Goal: Task Accomplishment & Management: Complete application form

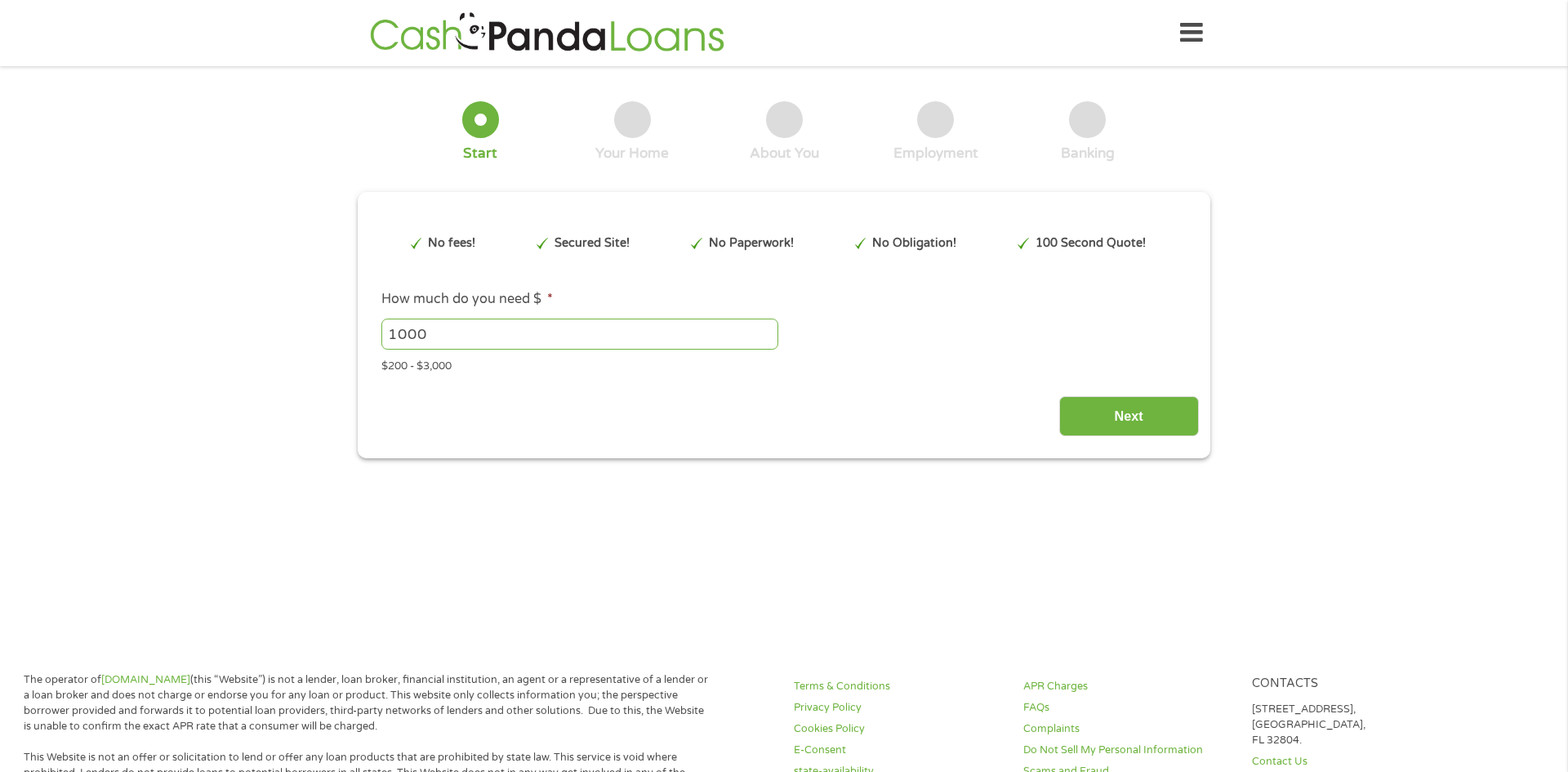
type input "EAIaIQobChMIl67mtvHvjwMVuyNECB2pjjJsEAAYBSAAEgK-5PD_BwE"
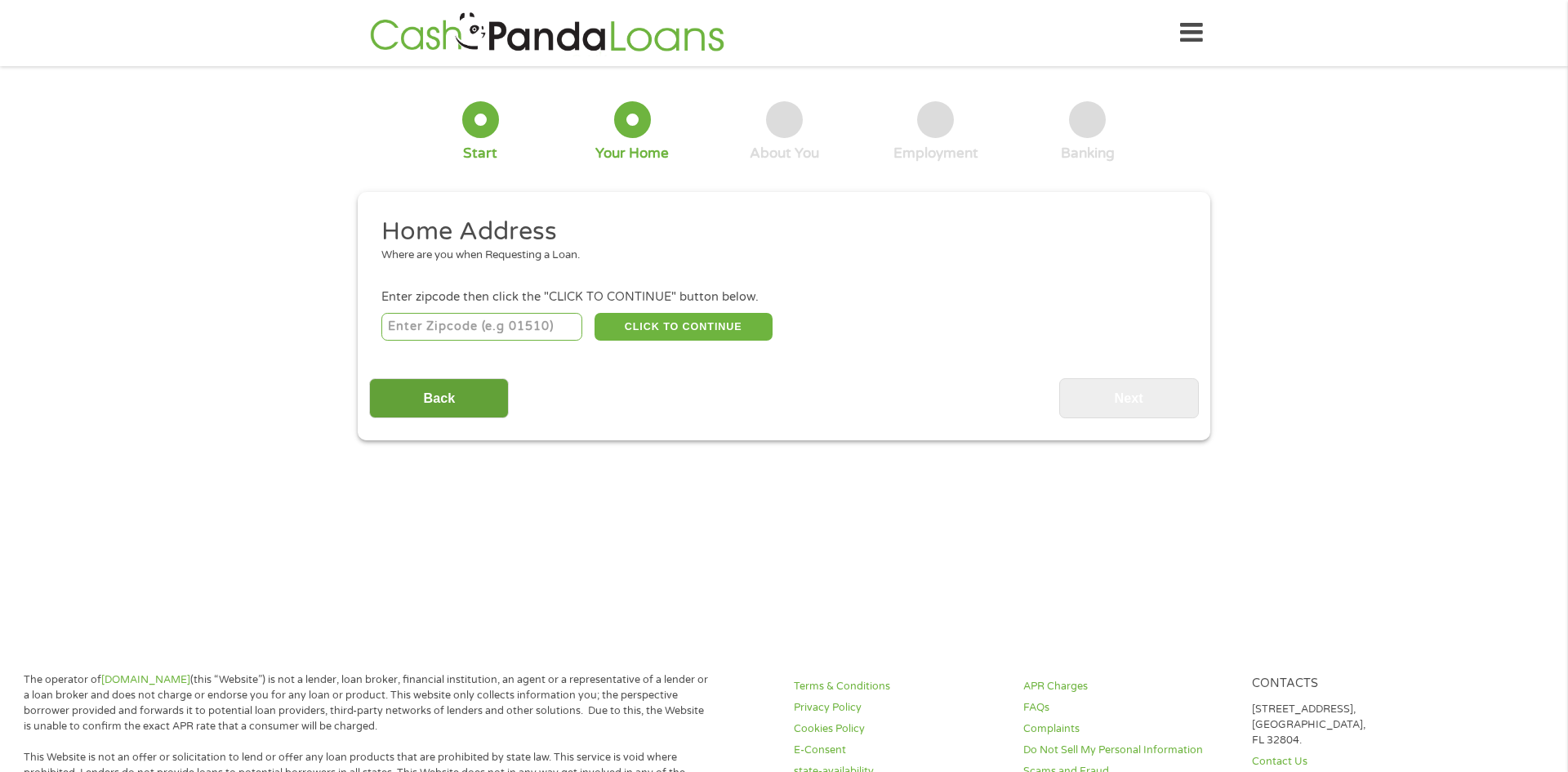
click at [457, 396] on input "Back" at bounding box center [439, 398] width 140 height 40
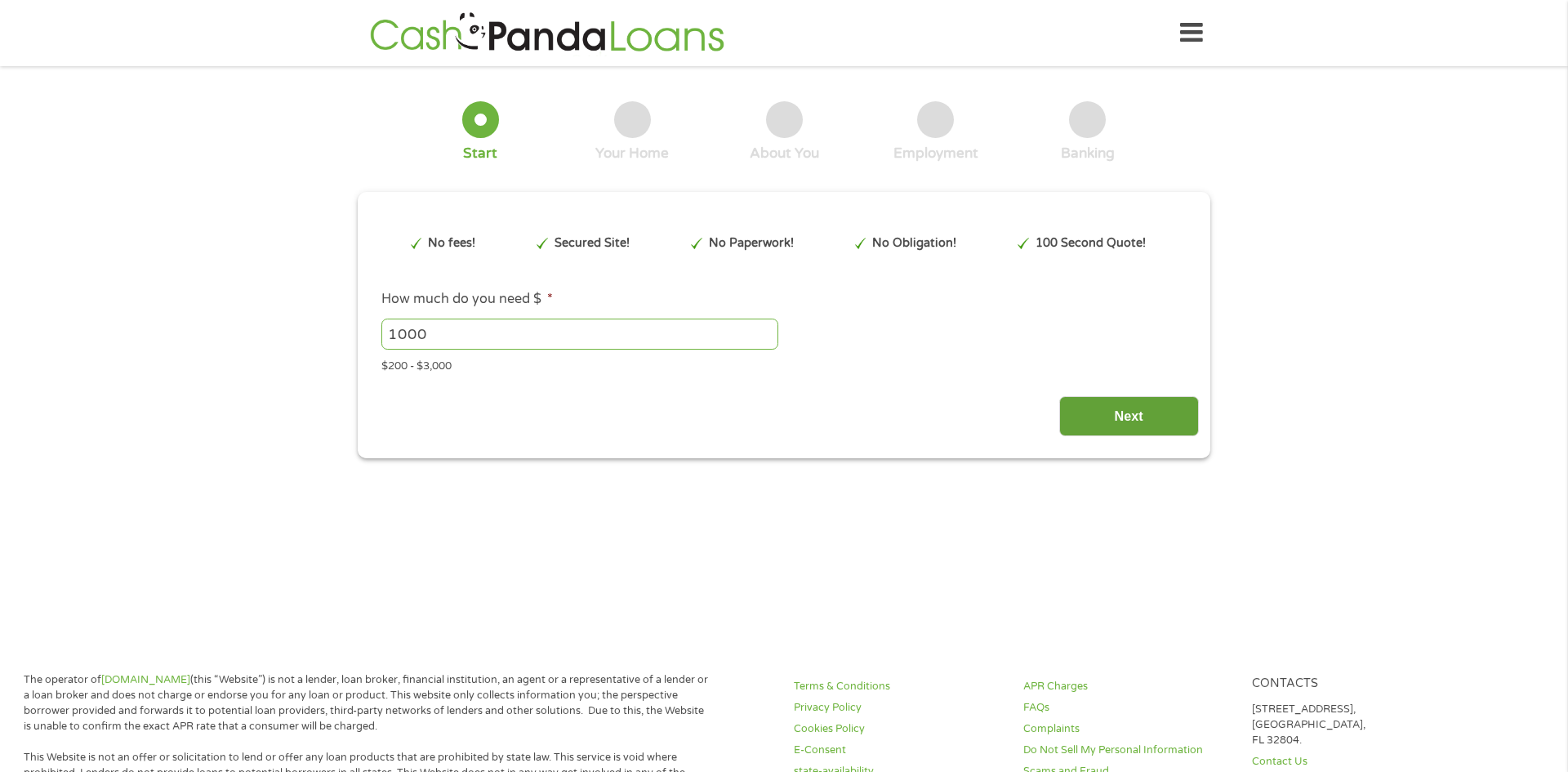
click at [1132, 408] on input "Next" at bounding box center [1129, 416] width 140 height 40
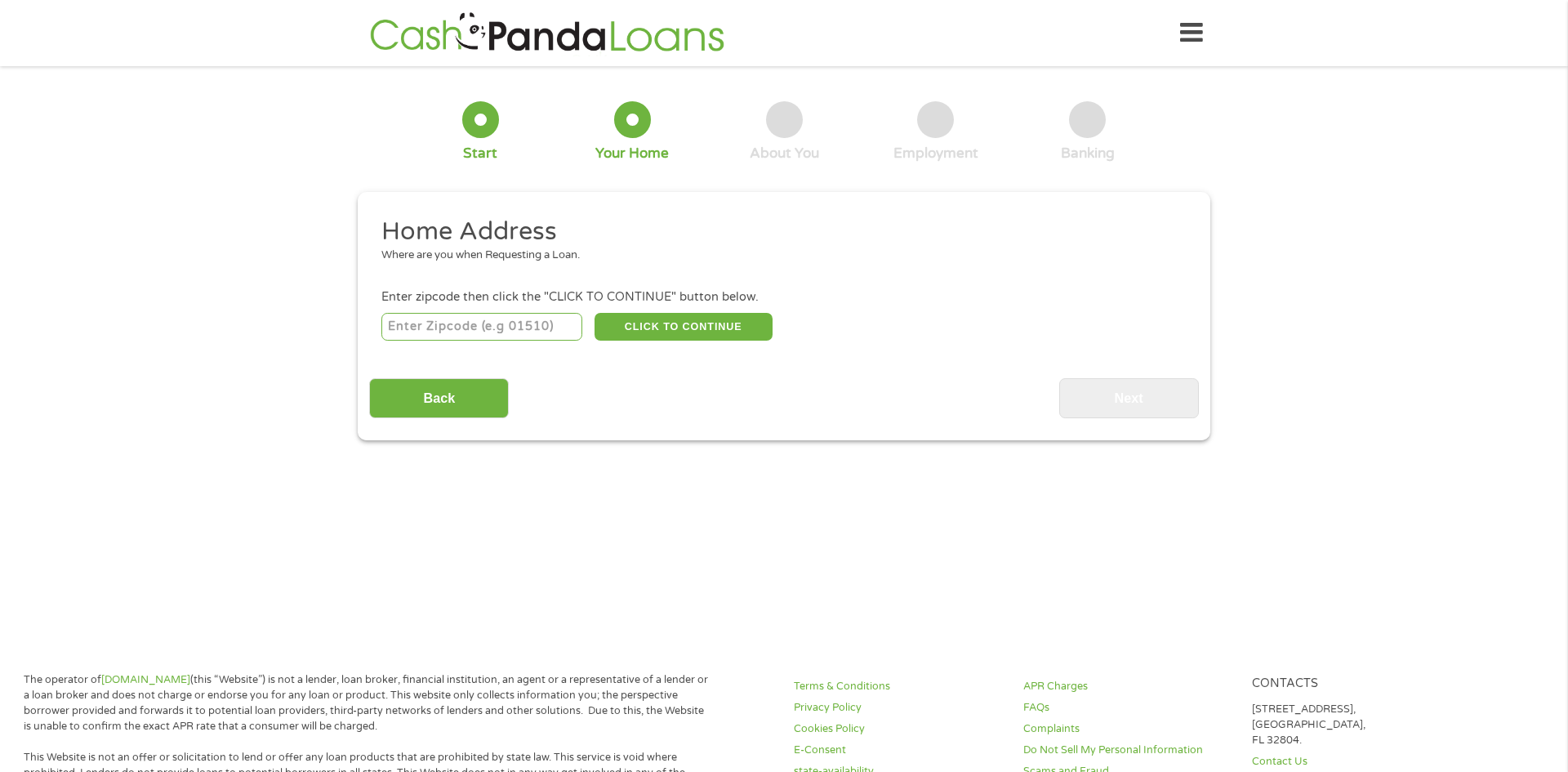
click at [522, 329] on input "number" at bounding box center [482, 327] width 202 height 28
type input "90640"
select select "[US_STATE]"
click at [645, 322] on button "CLICK TO CONTINUE" at bounding box center [684, 327] width 178 height 28
type input "90640"
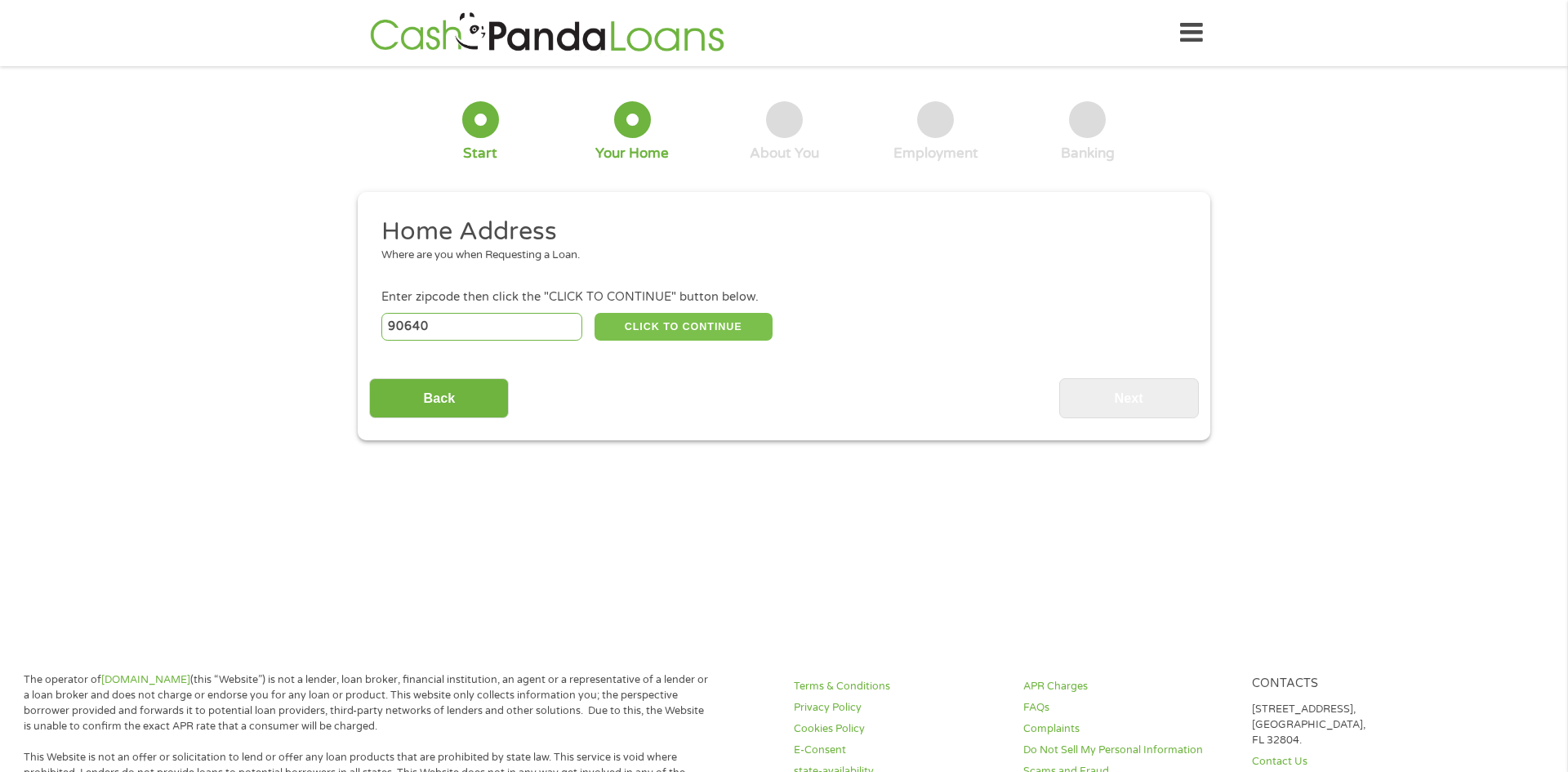
type input "Montebello"
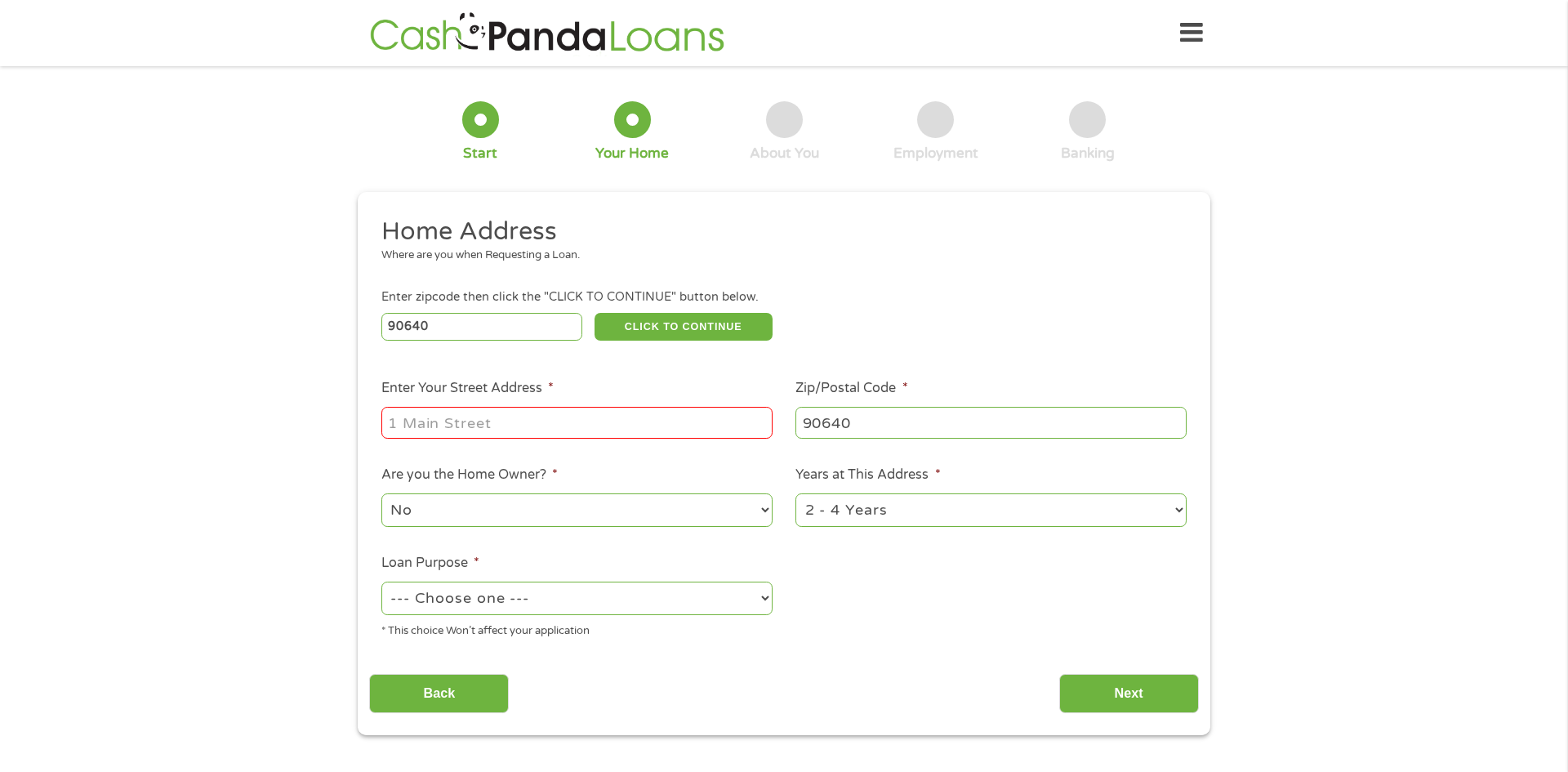
click at [554, 425] on input "Enter Your Street Address *" at bounding box center [577, 422] width 391 height 31
type input "[STREET_ADDRESS]"
click at [551, 500] on select "No Yes" at bounding box center [577, 510] width 391 height 34
click at [381, 495] on select "No Yes" at bounding box center [577, 510] width 391 height 34
click at [547, 610] on select "--- Choose one --- Pay Bills Debt Consolidation Home Improvement Major Purchase…" at bounding box center [577, 597] width 391 height 34
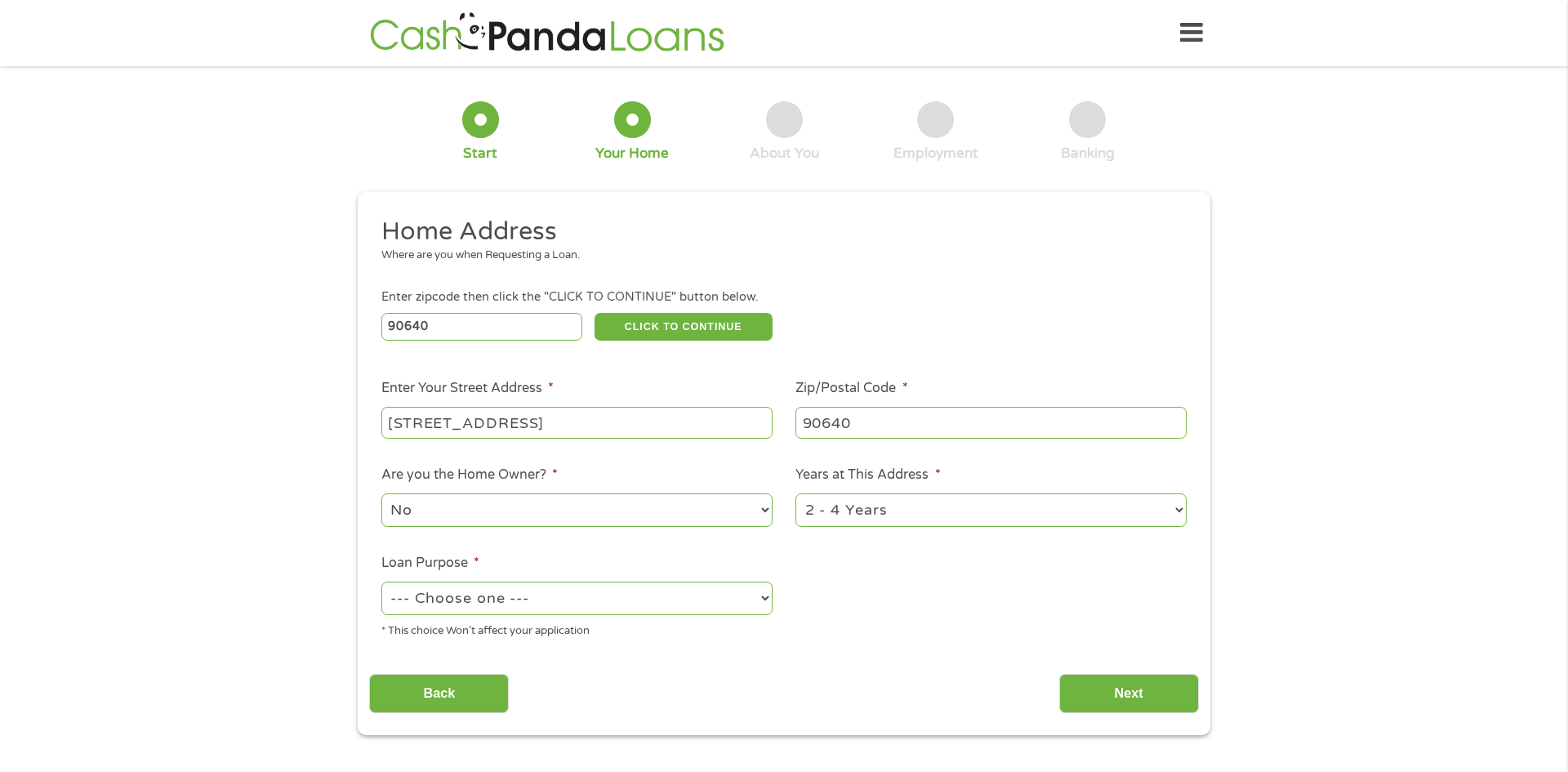
select select "shorttermcash"
click at [381, 583] on select "--- Choose one --- Pay Bills Debt Consolidation Home Improvement Major Purchase…" at bounding box center [577, 597] width 391 height 34
click at [751, 600] on select "--- Choose one --- Pay Bills Debt Consolidation Home Improvement Major Purchase…" at bounding box center [577, 597] width 391 height 34
click at [381, 583] on select "--- Choose one --- Pay Bills Debt Consolidation Home Improvement Major Purchase…" at bounding box center [577, 597] width 391 height 34
click at [1000, 503] on select "1 Year or less 1 - 2 Years 2 - 4 Years Over 4 Years" at bounding box center [991, 510] width 391 height 34
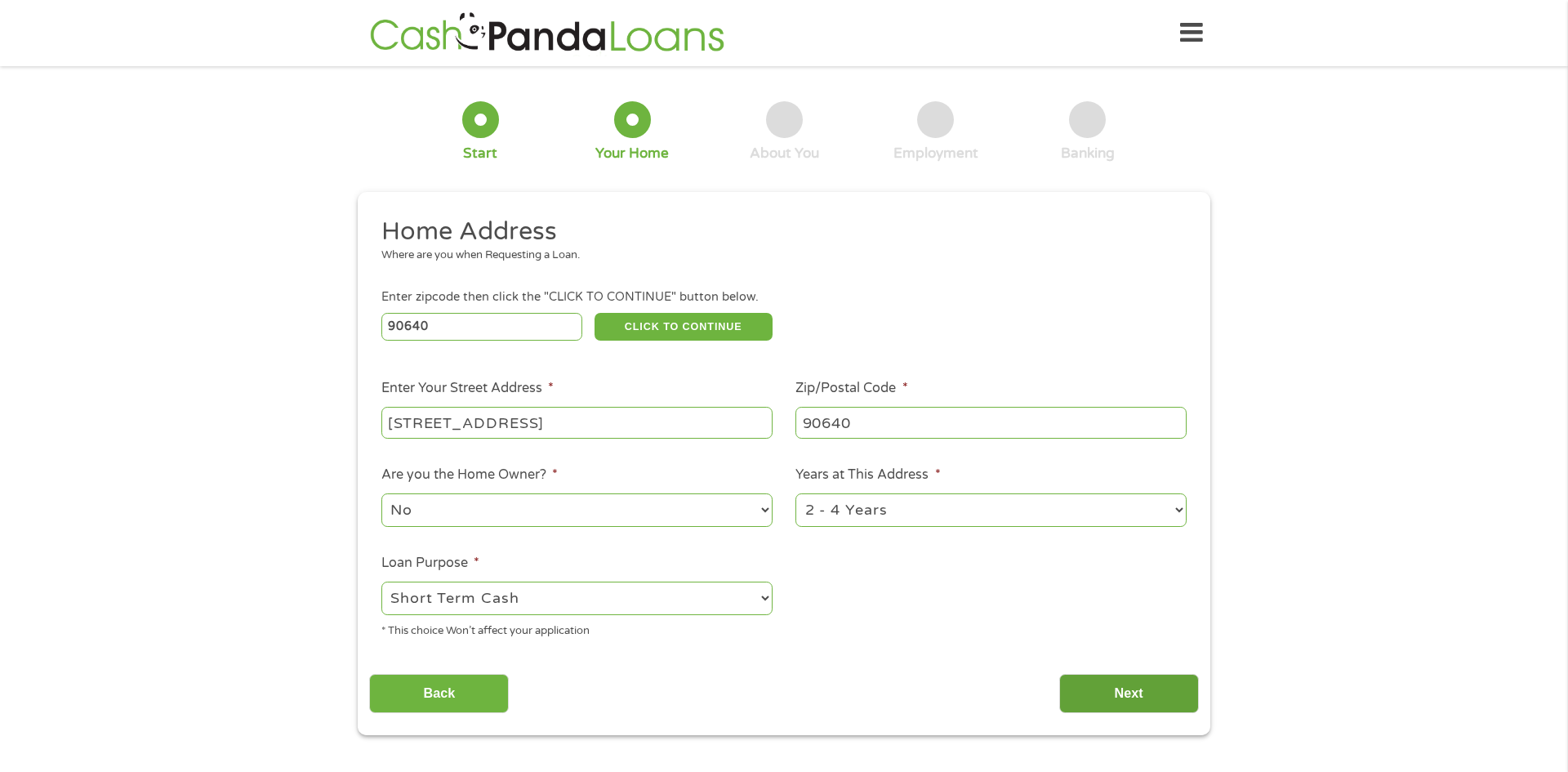
click at [1094, 683] on input "Next" at bounding box center [1129, 694] width 140 height 40
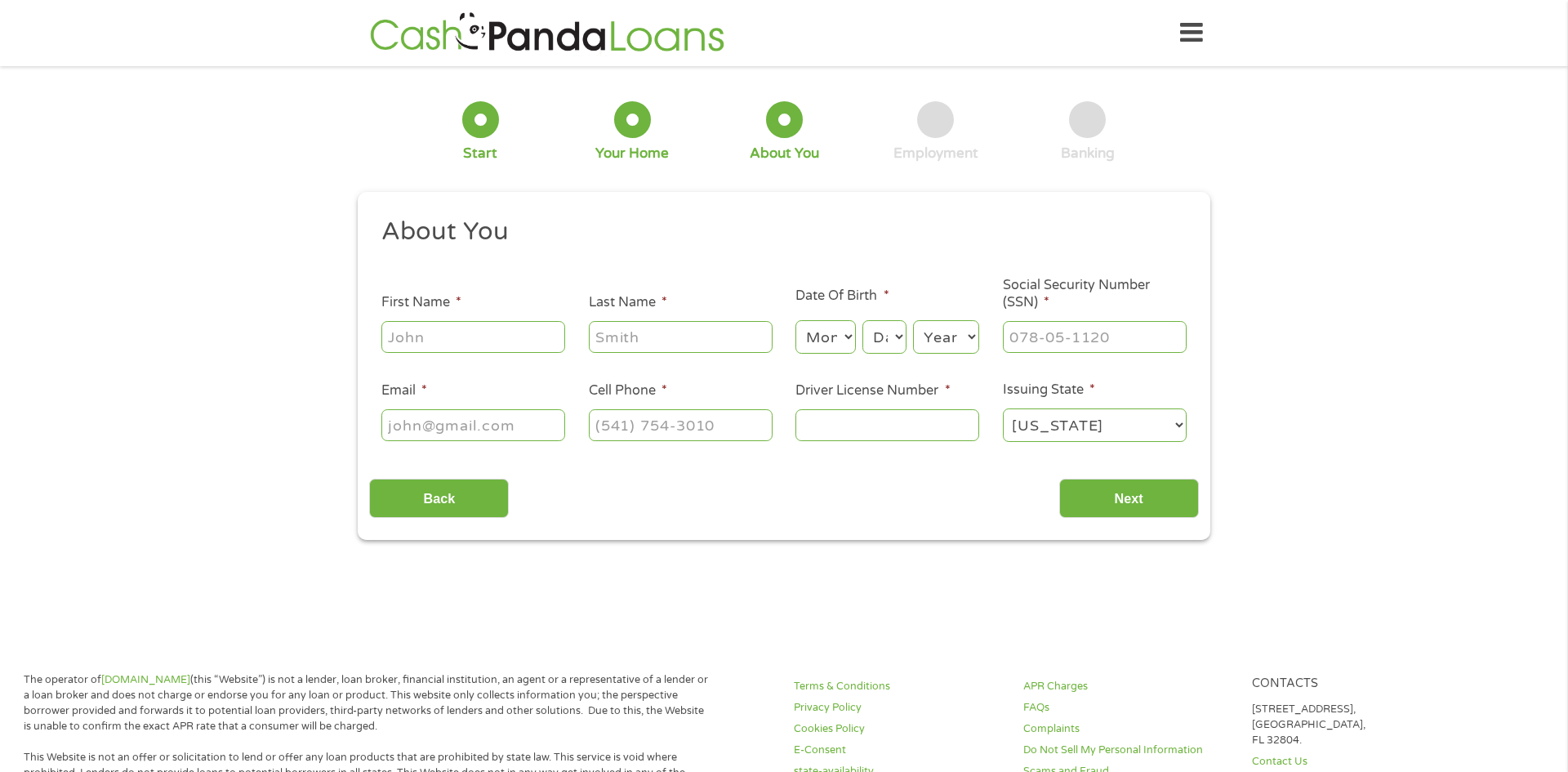
click at [455, 338] on input "First Name *" at bounding box center [473, 337] width 184 height 31
type input "[PERSON_NAME]"
type input "[EMAIL_ADDRESS][DOMAIN_NAME]"
click at [816, 339] on select "Month 1 2 3 4 5 6 7 8 9 10 11 12" at bounding box center [825, 337] width 60 height 34
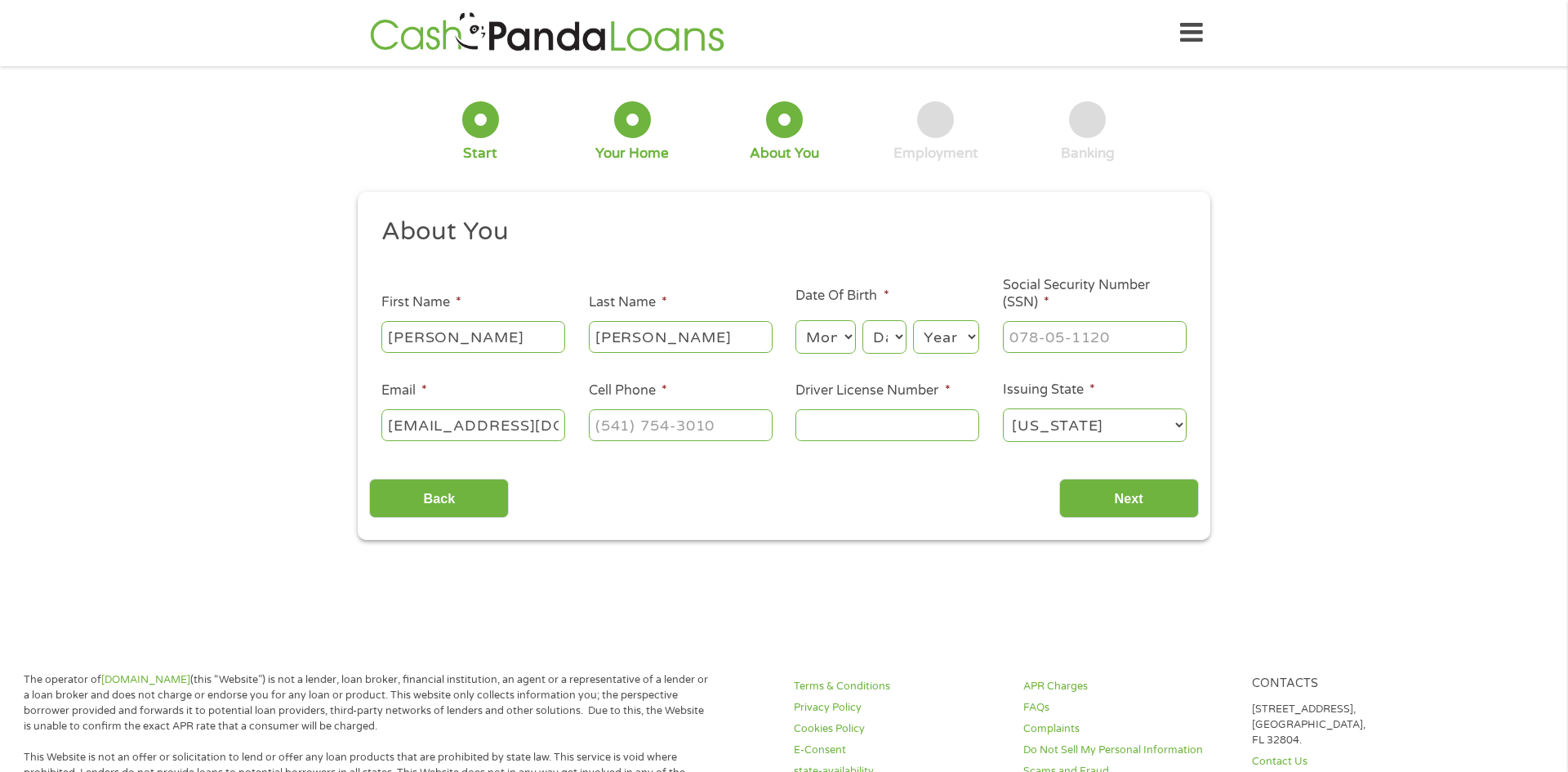
select select "1"
click at [796, 320] on select "Month 1 2 3 4 5 6 7 8 9 10 11 12" at bounding box center [825, 337] width 60 height 34
click at [896, 343] on select "Day 1 2 3 4 5 6 7 8 9 10 11 12 13 14 15 16 17 18 19 20 21 22 23 24 25 26 27 28 …" at bounding box center [884, 337] width 44 height 34
select select "18"
click at [863, 320] on select "Day 1 2 3 4 5 6 7 8 9 10 11 12 13 14 15 16 17 18 19 20 21 22 23 24 25 26 27 28 …" at bounding box center [884, 337] width 44 height 34
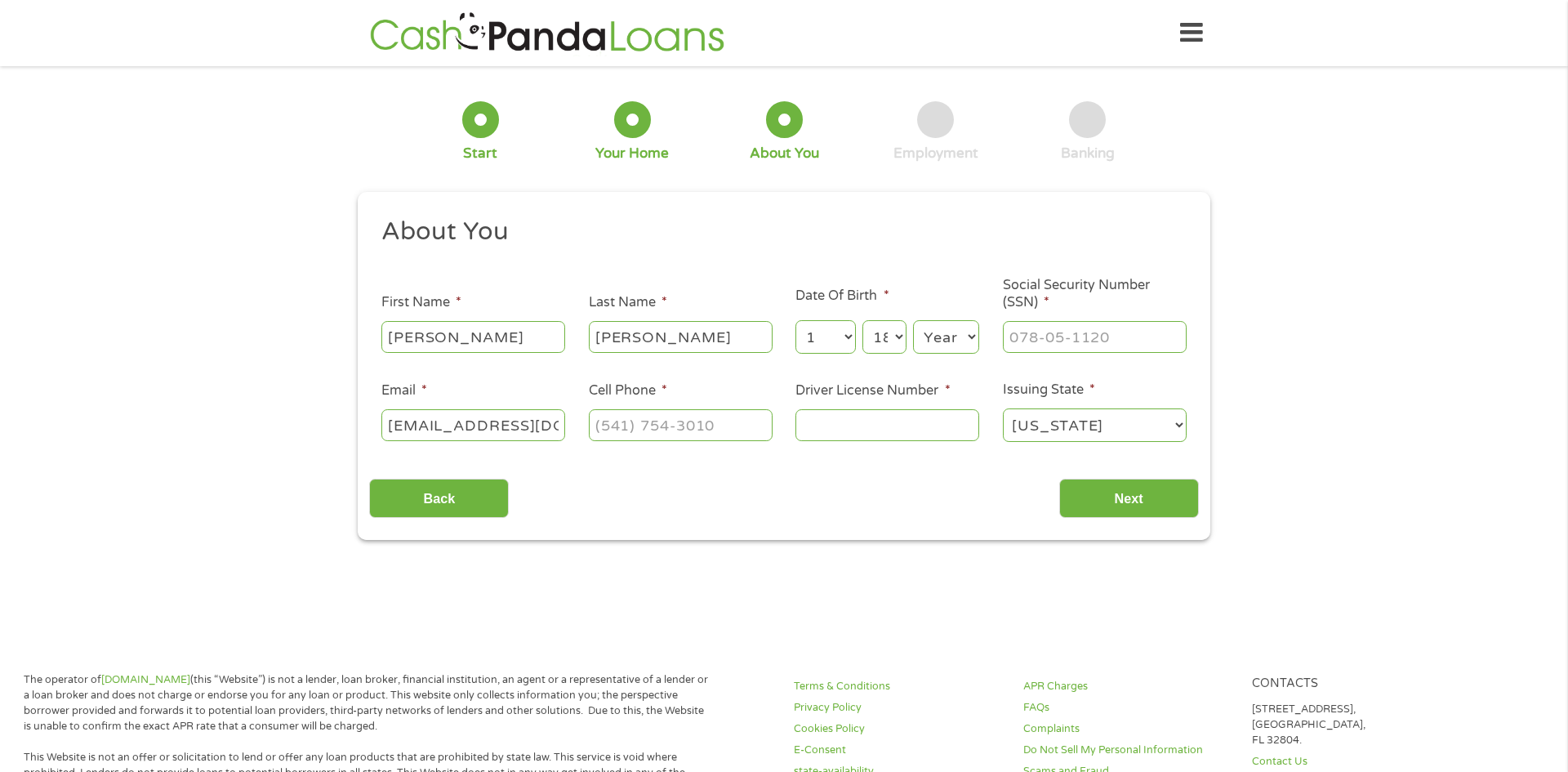
click at [918, 328] on select "Year [DATE] 2006 2005 2004 2003 2002 2001 2000 1999 1998 1997 1996 1995 1994 19…" at bounding box center [946, 337] width 66 height 34
select select "2000"
click at [913, 320] on select "Year [DATE] 2006 2005 2004 2003 2002 2001 2000 1999 1998 1997 1996 1995 1994 19…" at bounding box center [946, 337] width 66 height 34
click at [1088, 329] on input "Social Security Number (SSN) *" at bounding box center [1095, 337] width 184 height 31
type input "616-17-2766"
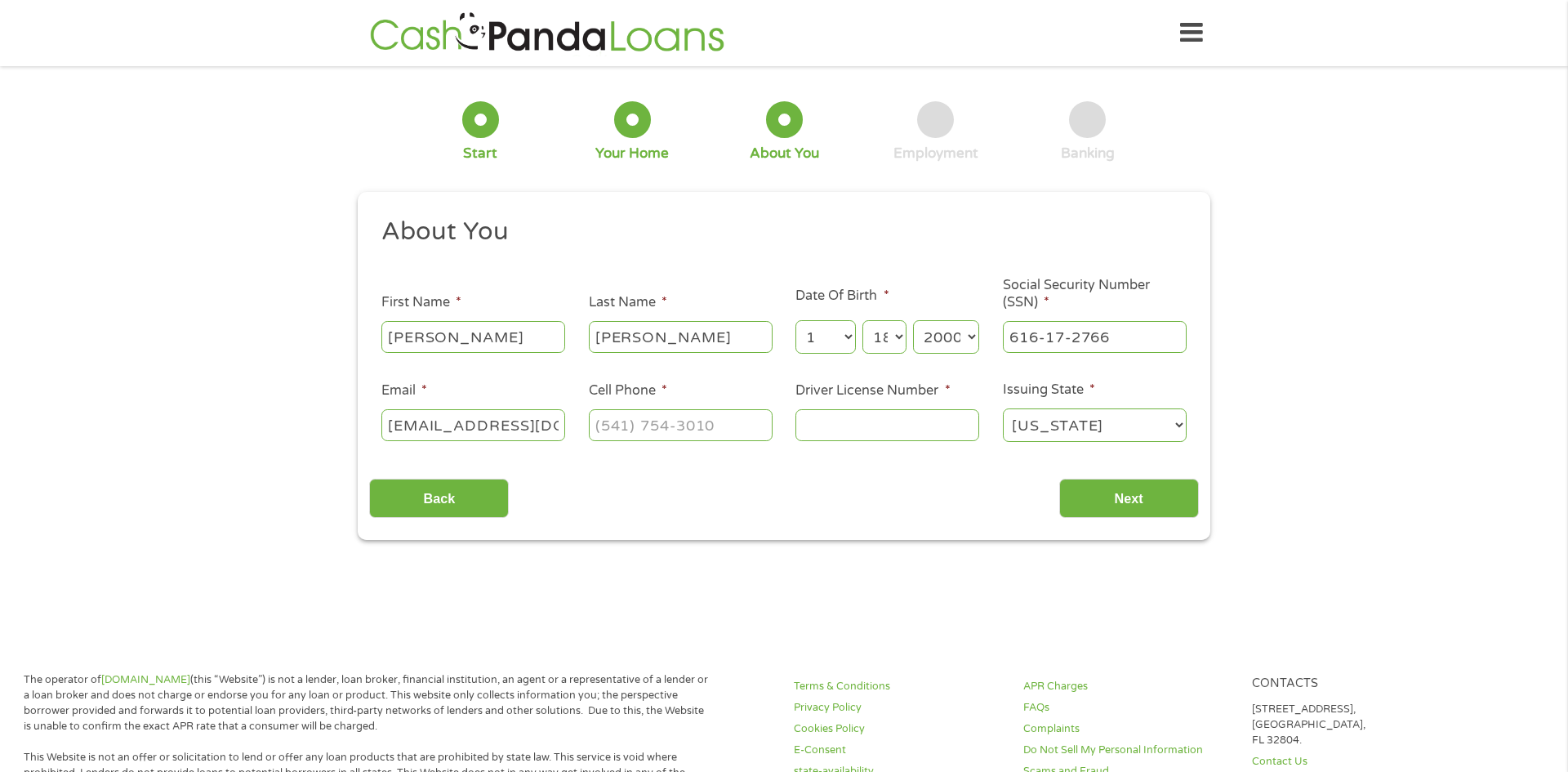
click at [897, 429] on input "Driver License Number *" at bounding box center [888, 425] width 184 height 31
type input "F8079821"
click at [1098, 500] on input "Next" at bounding box center [1129, 498] width 140 height 40
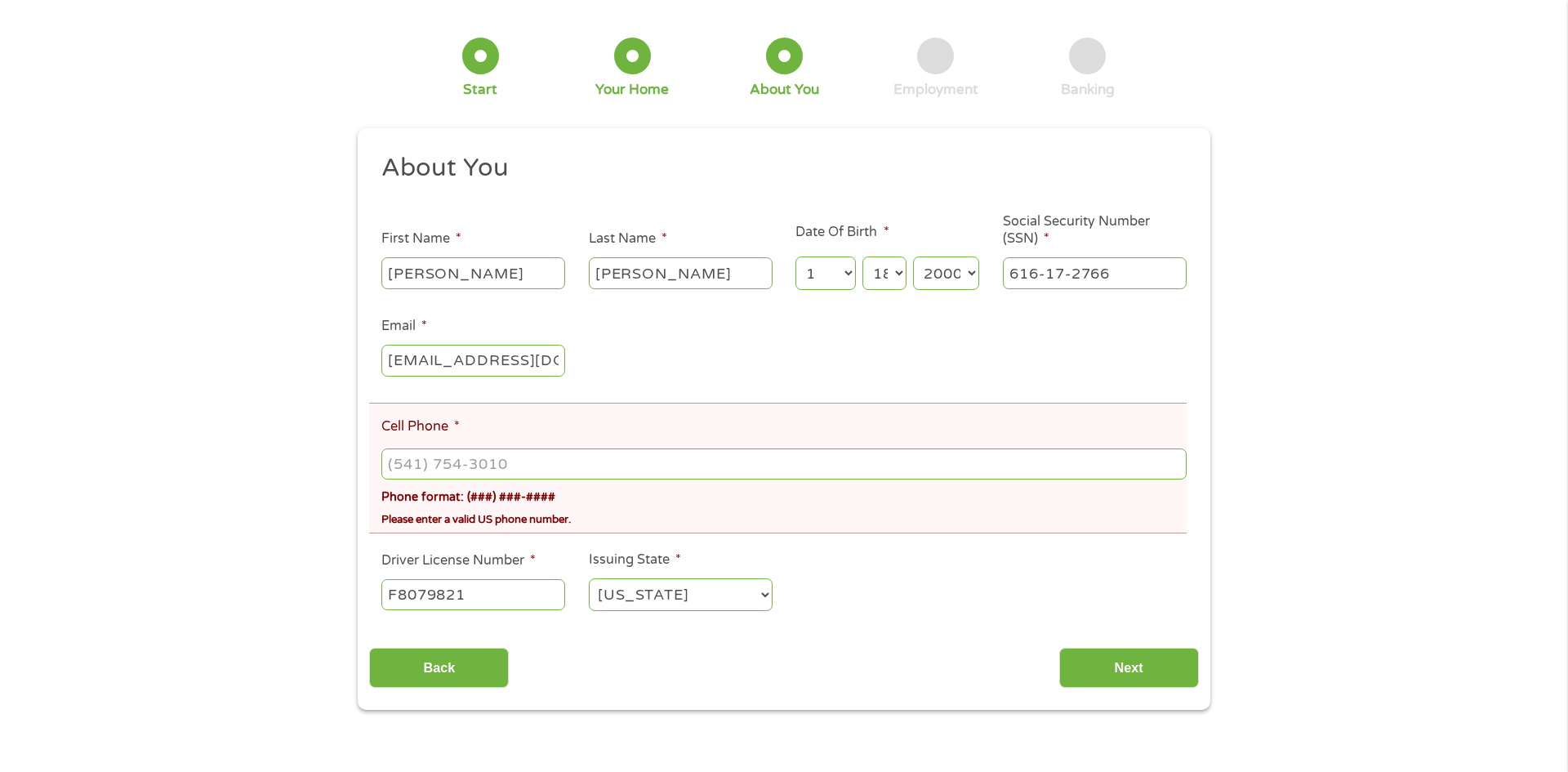
scroll to position [130, 0]
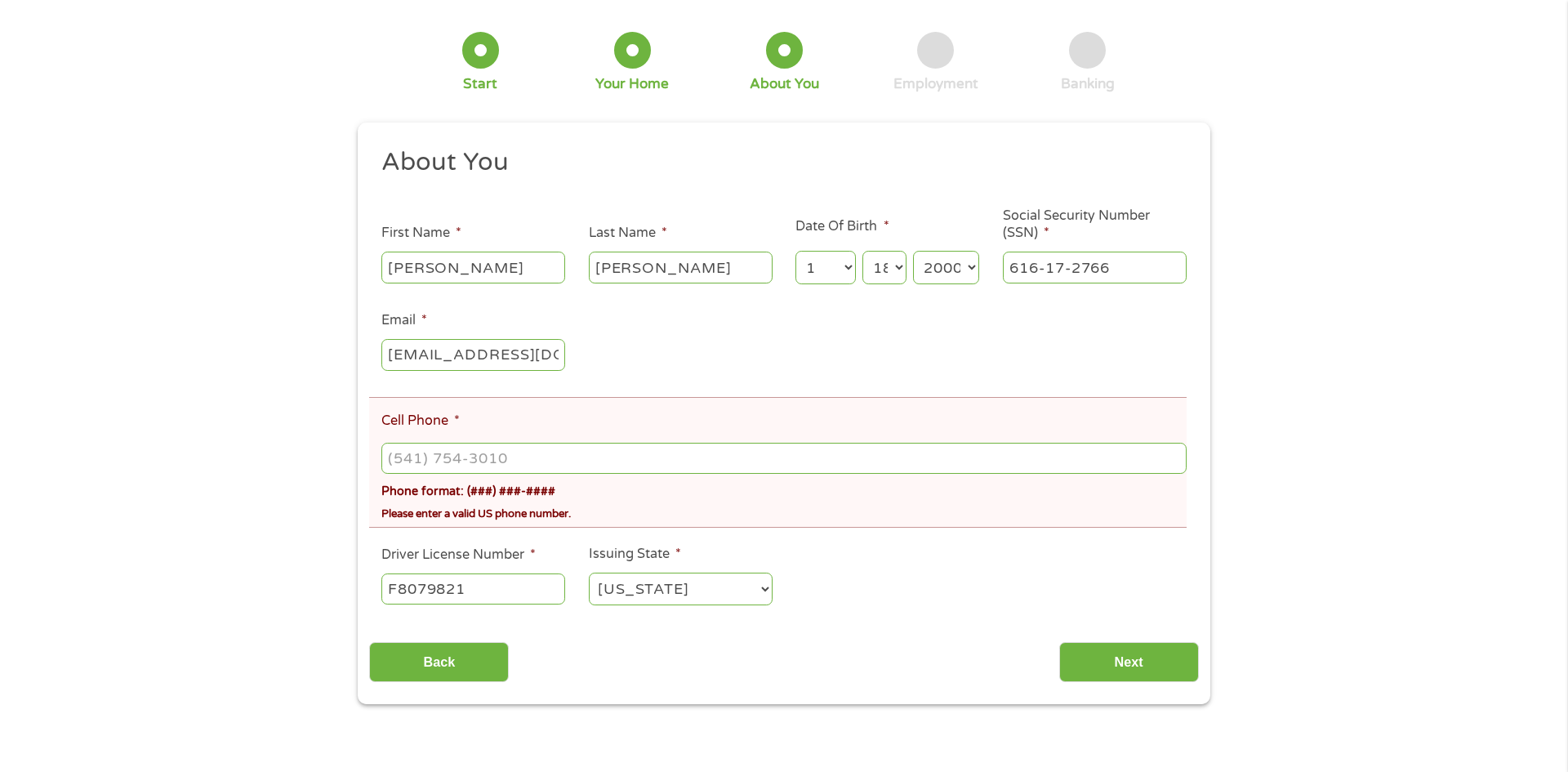
click at [924, 457] on input "Cell Phone *" at bounding box center [784, 459] width 805 height 31
type input "[PHONE_NUMBER]"
click at [1149, 666] on input "Next" at bounding box center [1129, 662] width 140 height 40
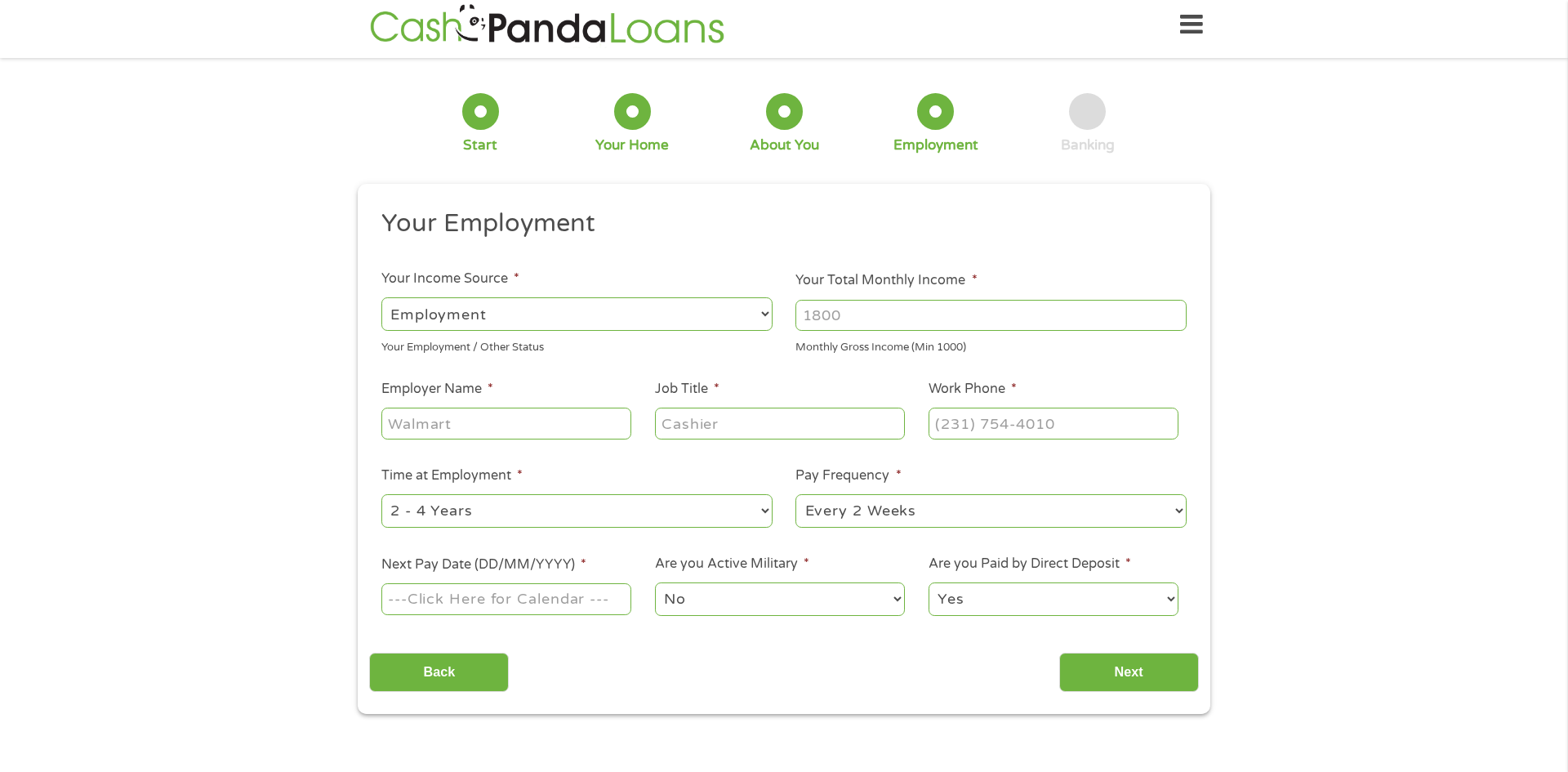
scroll to position [0, 0]
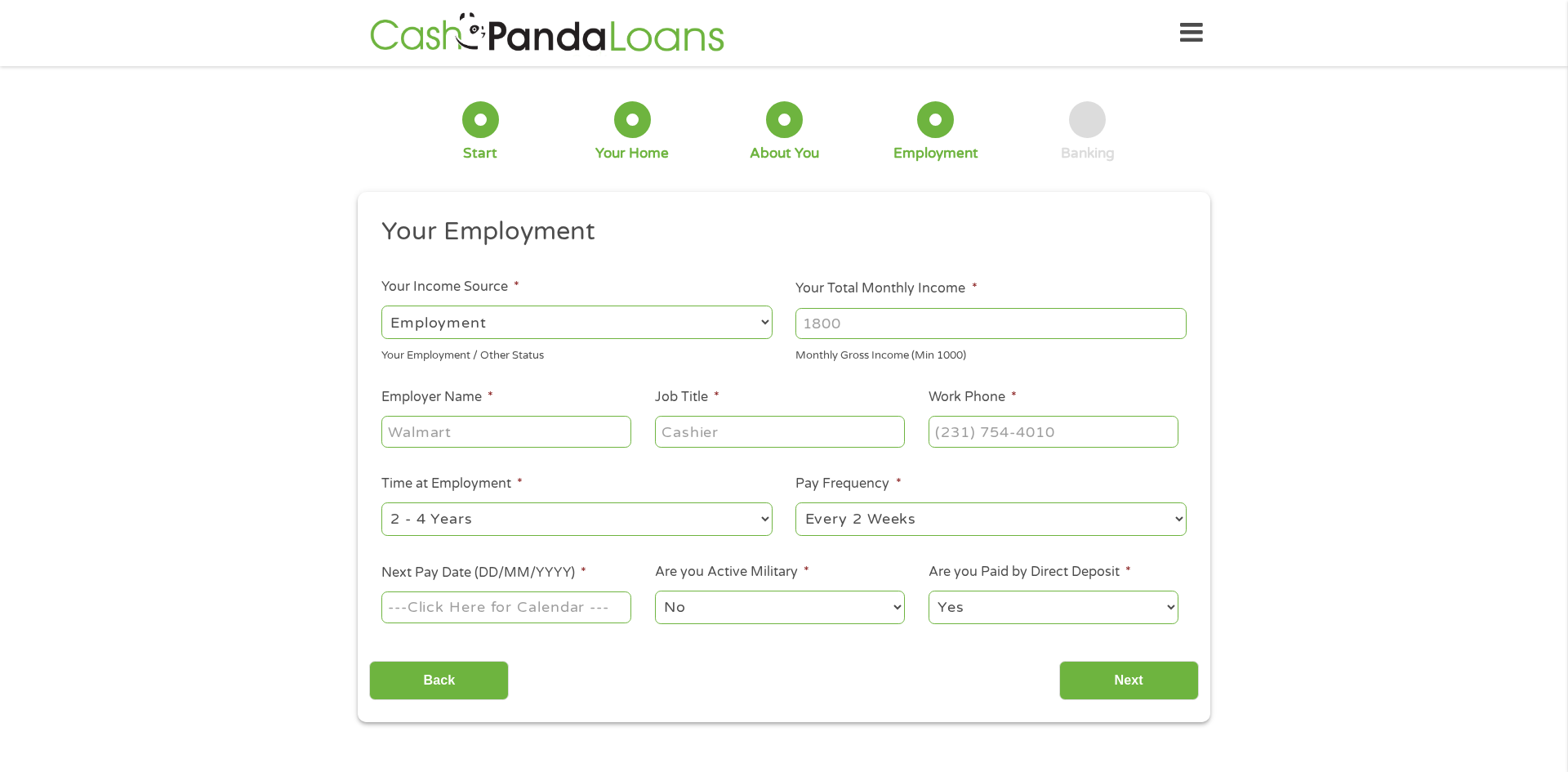
click at [653, 313] on select "--- Choose one --- Employment [DEMOGRAPHIC_DATA] Benefits" at bounding box center [577, 322] width 391 height 34
click at [381, 306] on select "--- Choose one --- Employment [DEMOGRAPHIC_DATA] Benefits" at bounding box center [577, 322] width 391 height 34
click at [946, 323] on input "Your Total Monthly Income *" at bounding box center [991, 323] width 391 height 31
type input "3318"
click at [485, 440] on input "Employer Name *" at bounding box center [506, 432] width 250 height 31
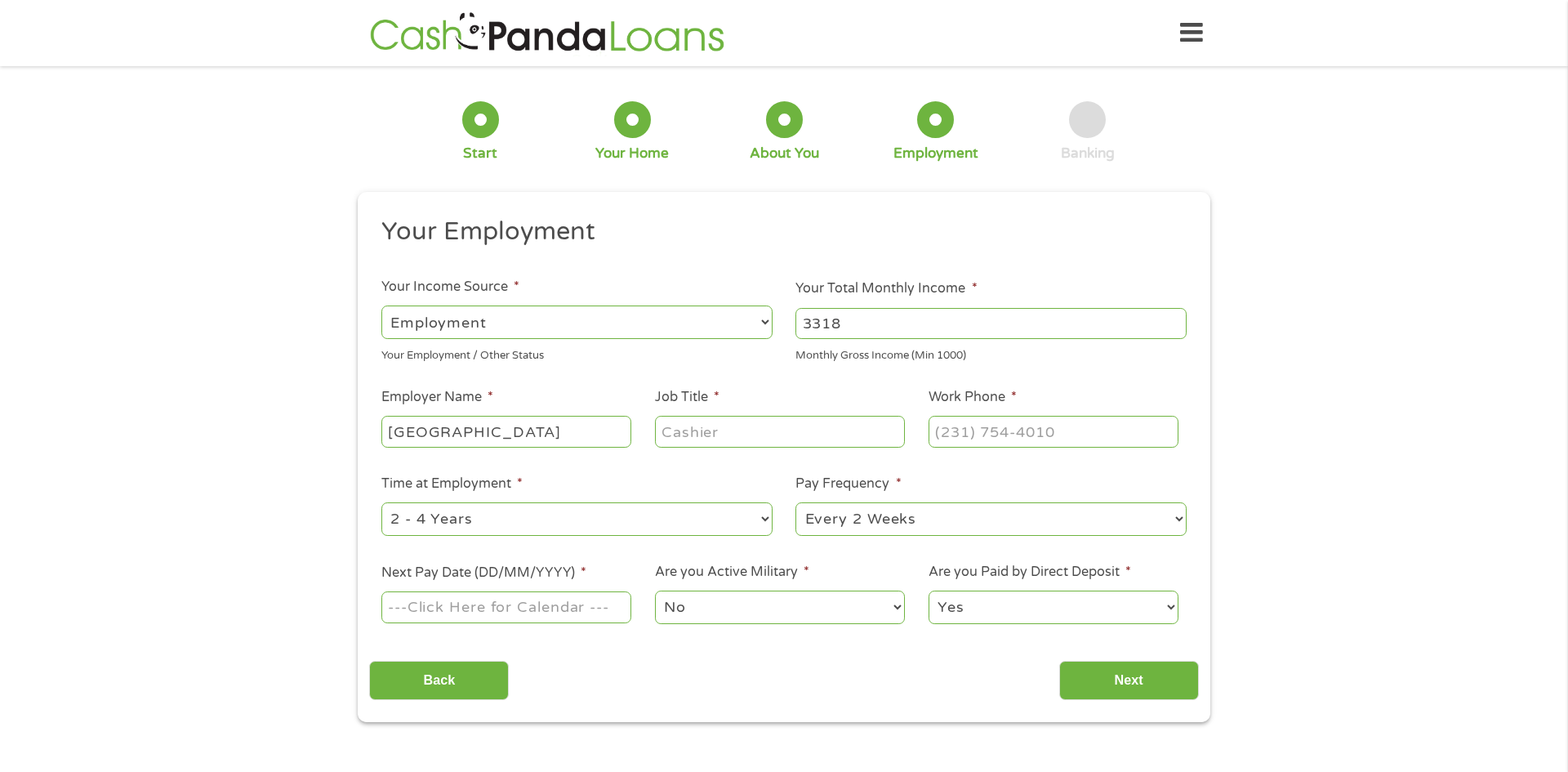
type input "[GEOGRAPHIC_DATA]"
click at [713, 430] on input "Job Title *" at bounding box center [780, 432] width 250 height 31
type input "abm"
click at [667, 515] on select "--- Choose one --- 1 Year or less 1 - 2 Years 2 - 4 Years Over 4 Years" at bounding box center [577, 518] width 391 height 34
select select "12months"
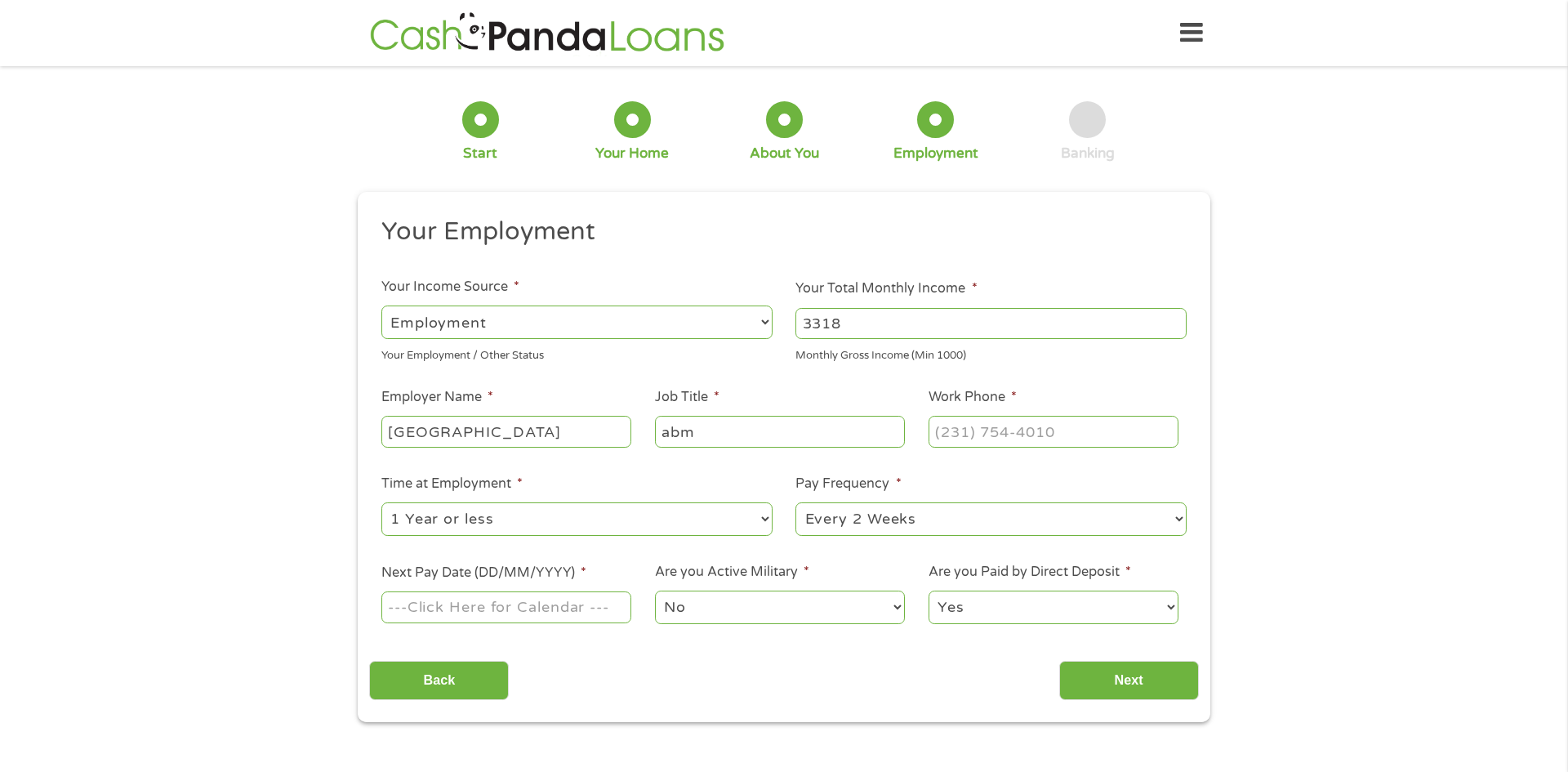
click at [381, 502] on select "--- Choose one --- 1 Year or less 1 - 2 Years 2 - 4 Years Over 4 Years" at bounding box center [577, 518] width 391 height 34
click at [841, 510] on select "--- Choose one --- Every 2 Weeks Every Week Monthly Semi-Monthly" at bounding box center [991, 518] width 391 height 34
click at [796, 502] on select "--- Choose one --- Every 2 Weeks Every Week Monthly Semi-Monthly" at bounding box center [991, 518] width 391 height 34
click at [1016, 433] on input "Work Phone *" at bounding box center [1054, 432] width 250 height 31
type input "[PHONE_NUMBER]"
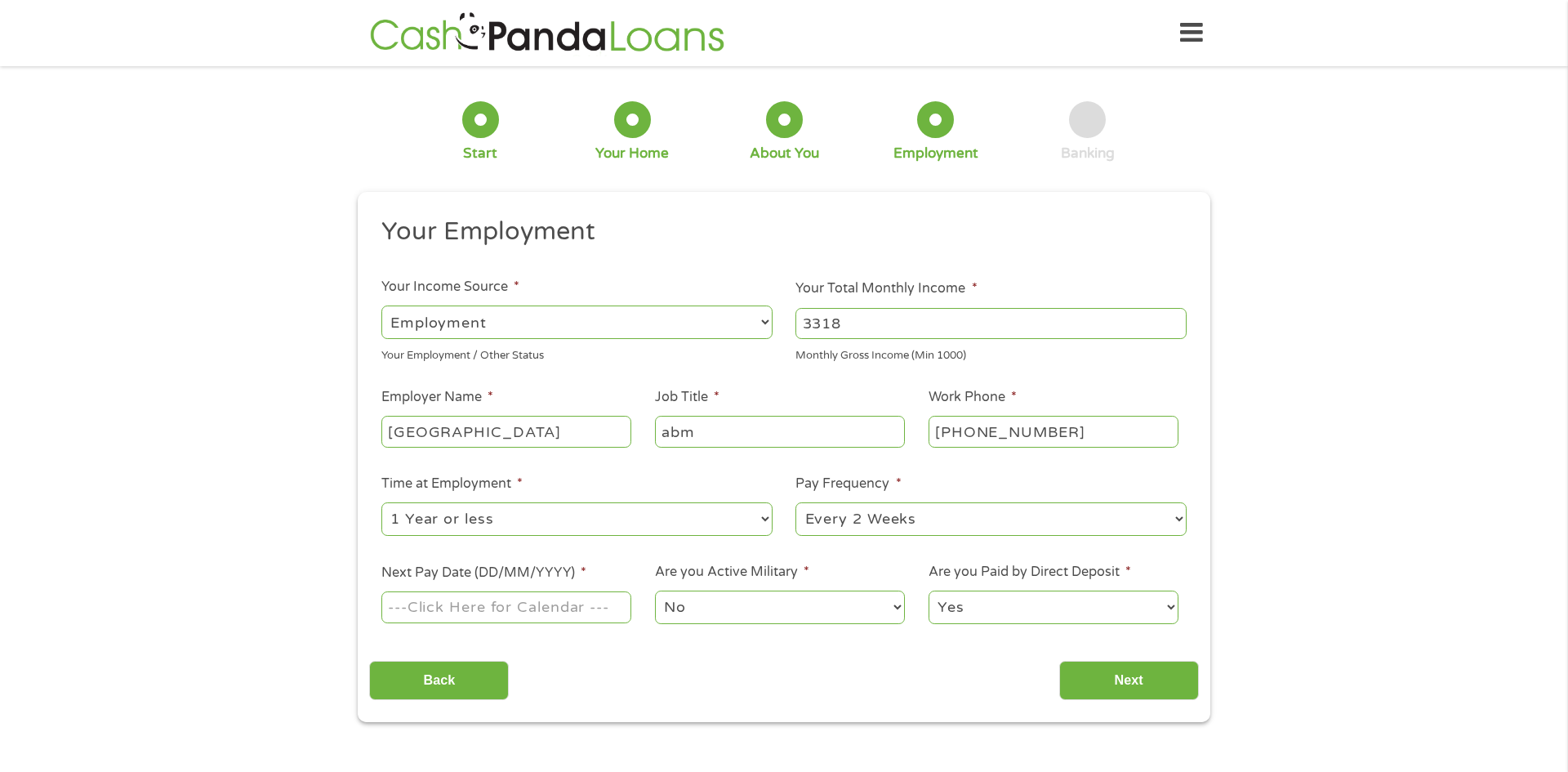
click at [572, 609] on input "Next Pay Date (DD/MM/YYYY) *" at bounding box center [506, 607] width 250 height 31
type input "[DATE]"
click at [1105, 669] on input "Next" at bounding box center [1129, 681] width 140 height 40
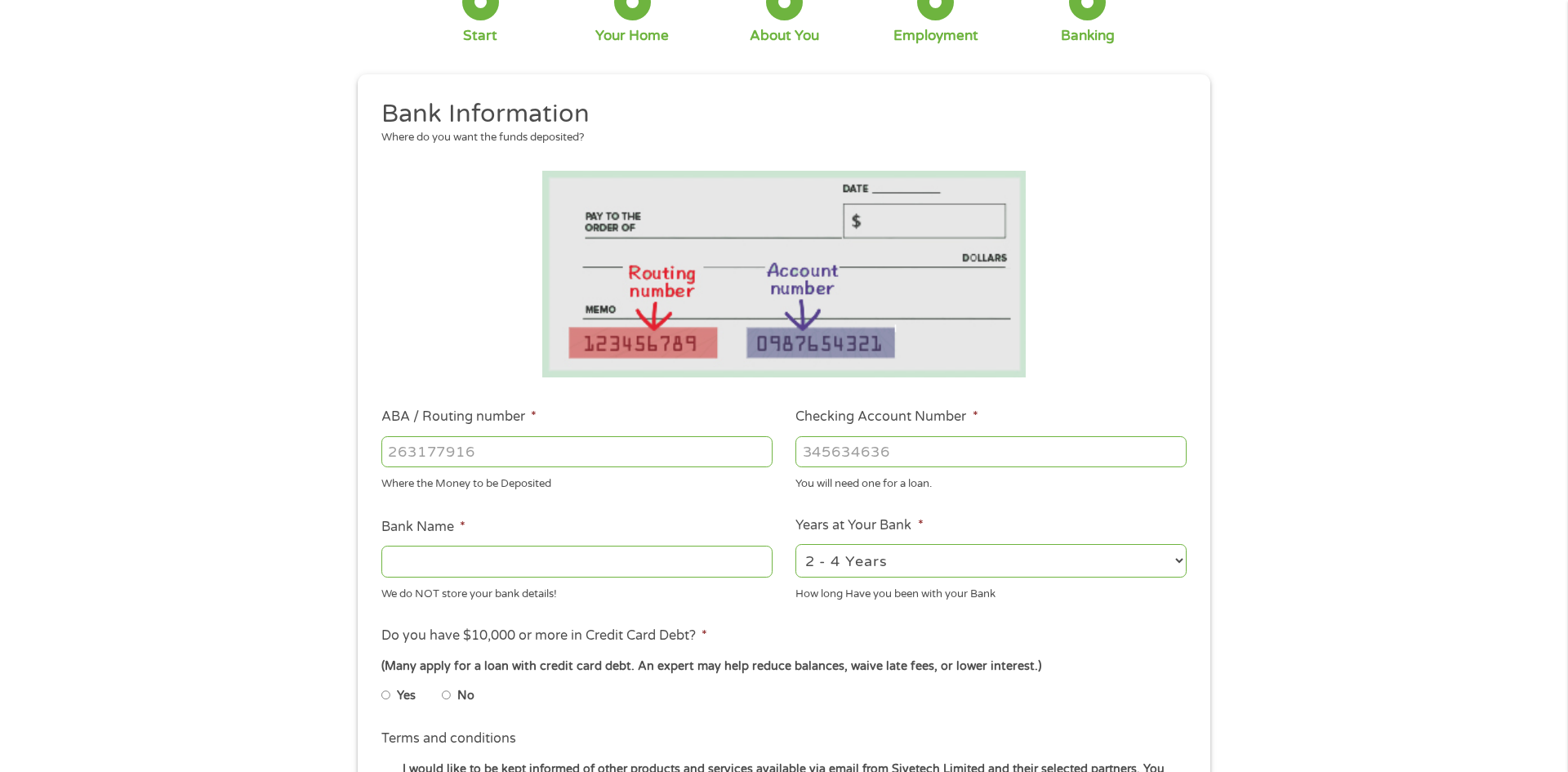
scroll to position [122, 0]
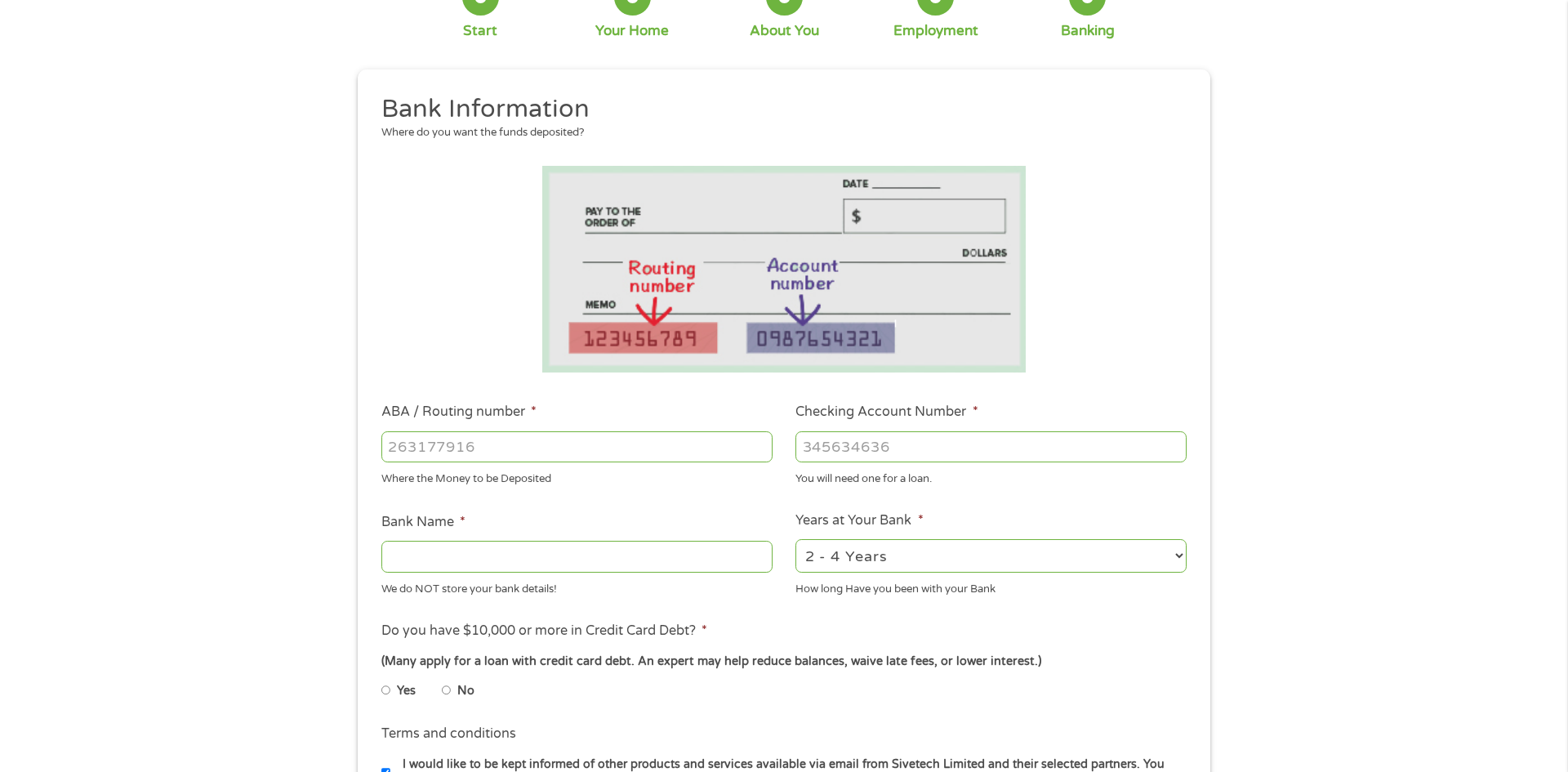
click at [869, 558] on select "2 - 4 Years 6 - 12 Months 1 - 2 Years Over 4 Years" at bounding box center [991, 556] width 391 height 34
select select "24months"
click at [796, 539] on select "2 - 4 Years 6 - 12 Months 1 - 2 Years Over 4 Years" at bounding box center [991, 556] width 391 height 34
click at [460, 552] on input "Bank Name *" at bounding box center [577, 556] width 391 height 31
type input "citi"
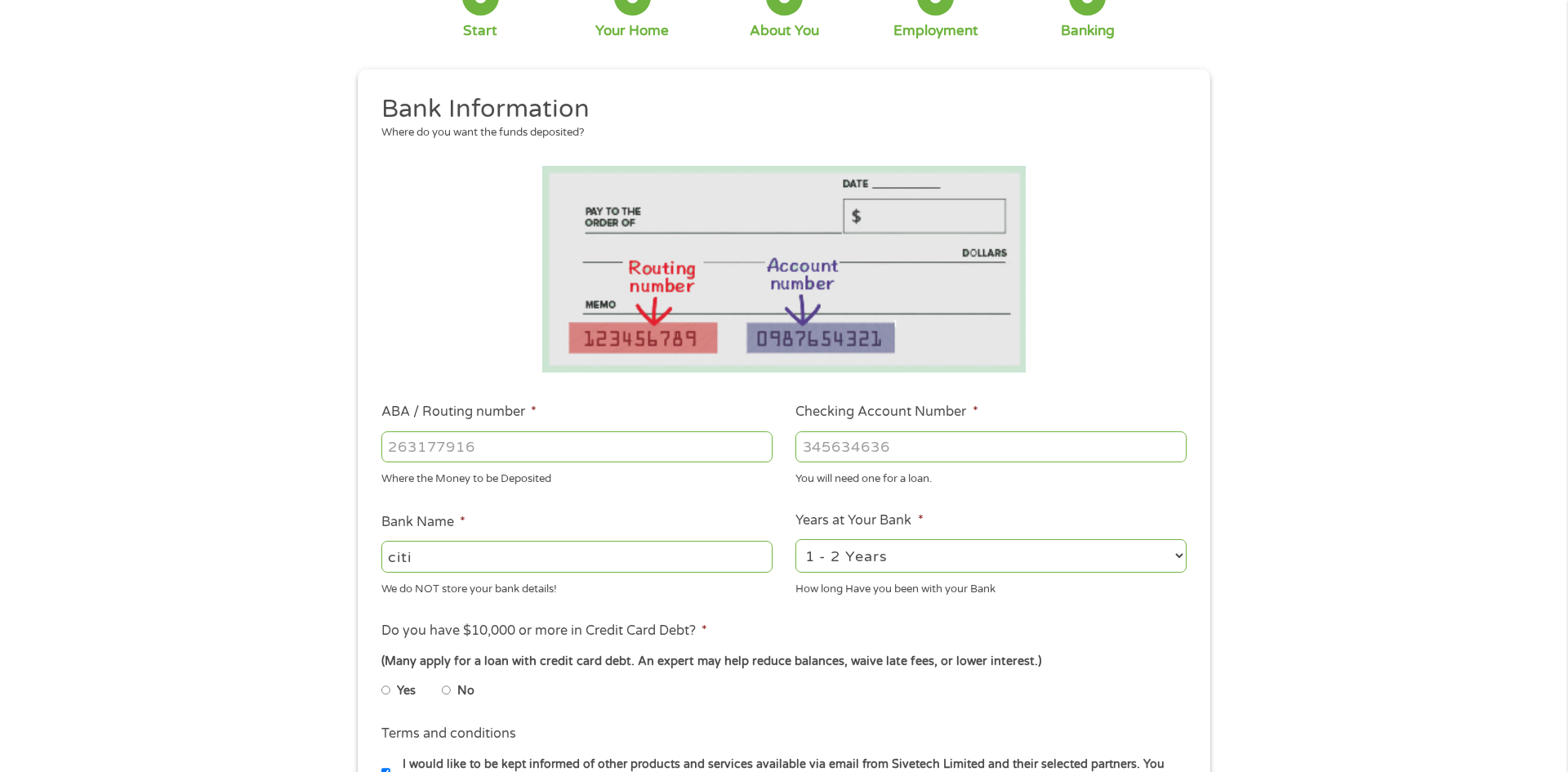
click at [490, 453] on input "ABA / Routing number *" at bounding box center [577, 446] width 391 height 31
type input "322271724"
type input "CITIBANK FSB"
type input "322271724"
click at [846, 439] on input "Checking Account Number *" at bounding box center [991, 446] width 391 height 31
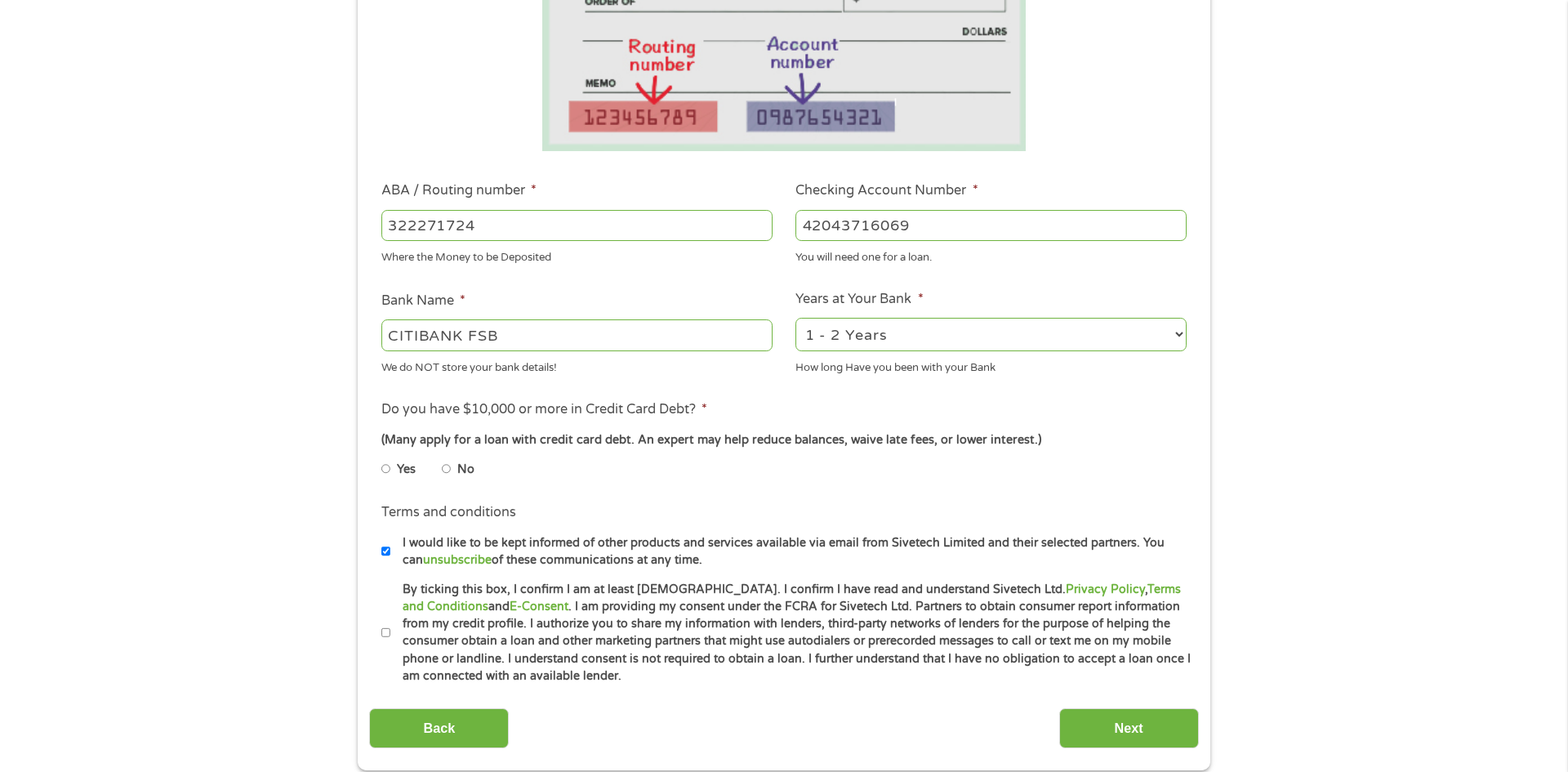
scroll to position [350, 0]
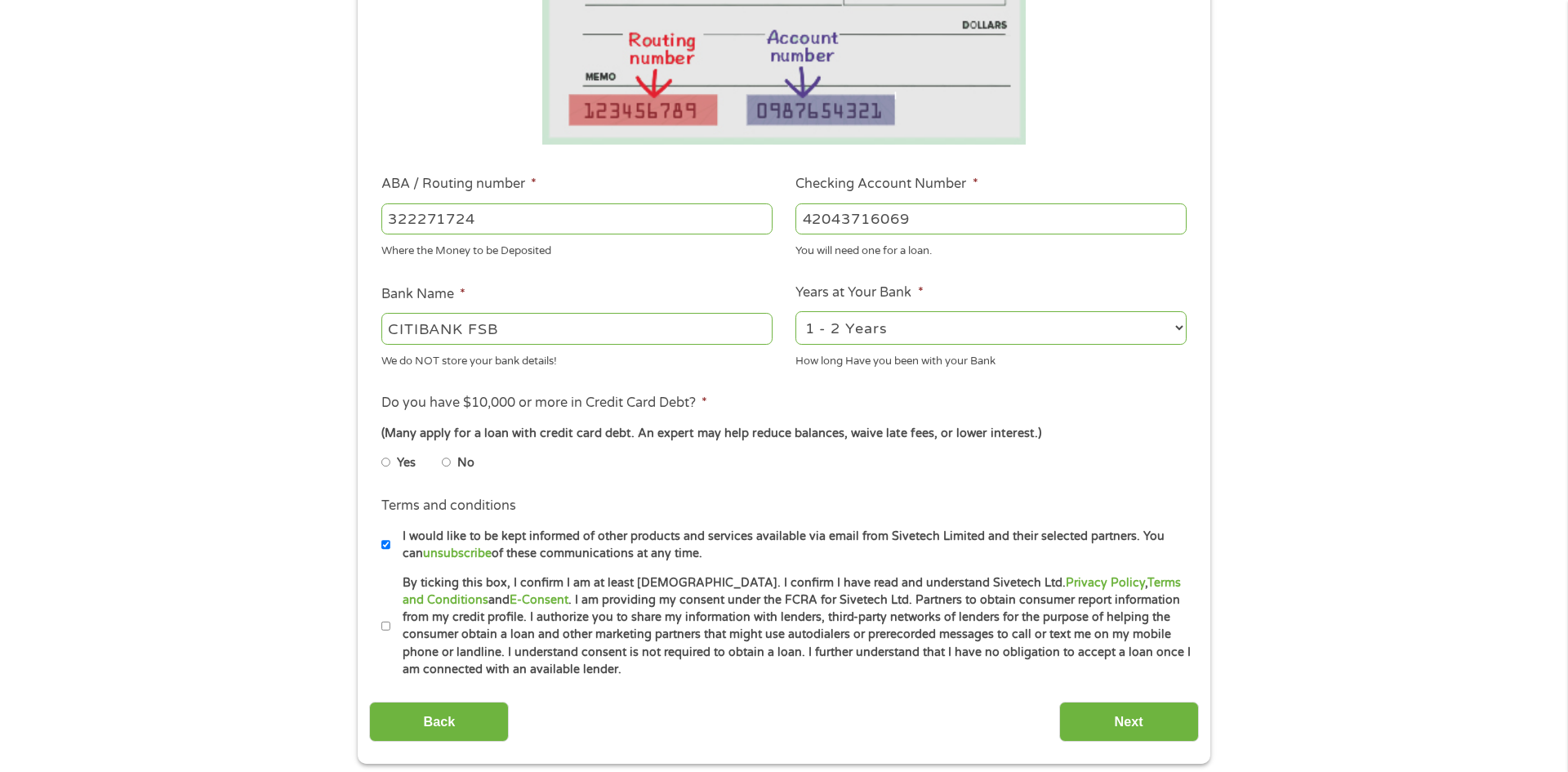
type input "42043716069"
click at [453, 463] on li "No" at bounding box center [472, 462] width 59 height 32
click at [448, 465] on input "No" at bounding box center [447, 462] width 10 height 26
radio input "true"
click at [390, 629] on label "By ticking this box, I confirm I am at least [DEMOGRAPHIC_DATA]. I confirm I ha…" at bounding box center [791, 626] width 801 height 104
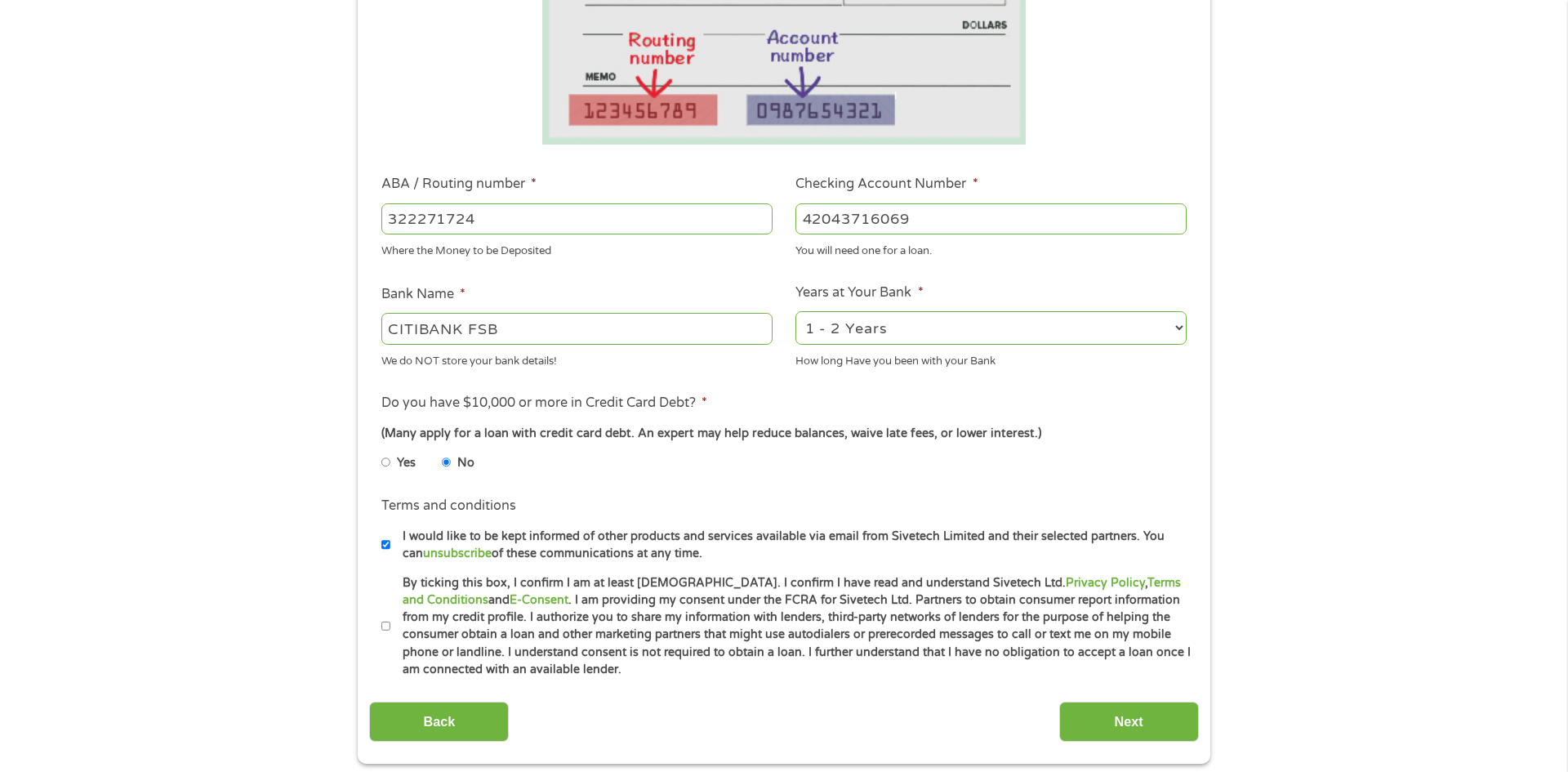
click at [390, 629] on input "By ticking this box, I confirm I am at least [DEMOGRAPHIC_DATA]. I confirm I ha…" at bounding box center [386, 626] width 10 height 26
checkbox input "true"
click at [1122, 718] on input "Next" at bounding box center [1129, 722] width 140 height 40
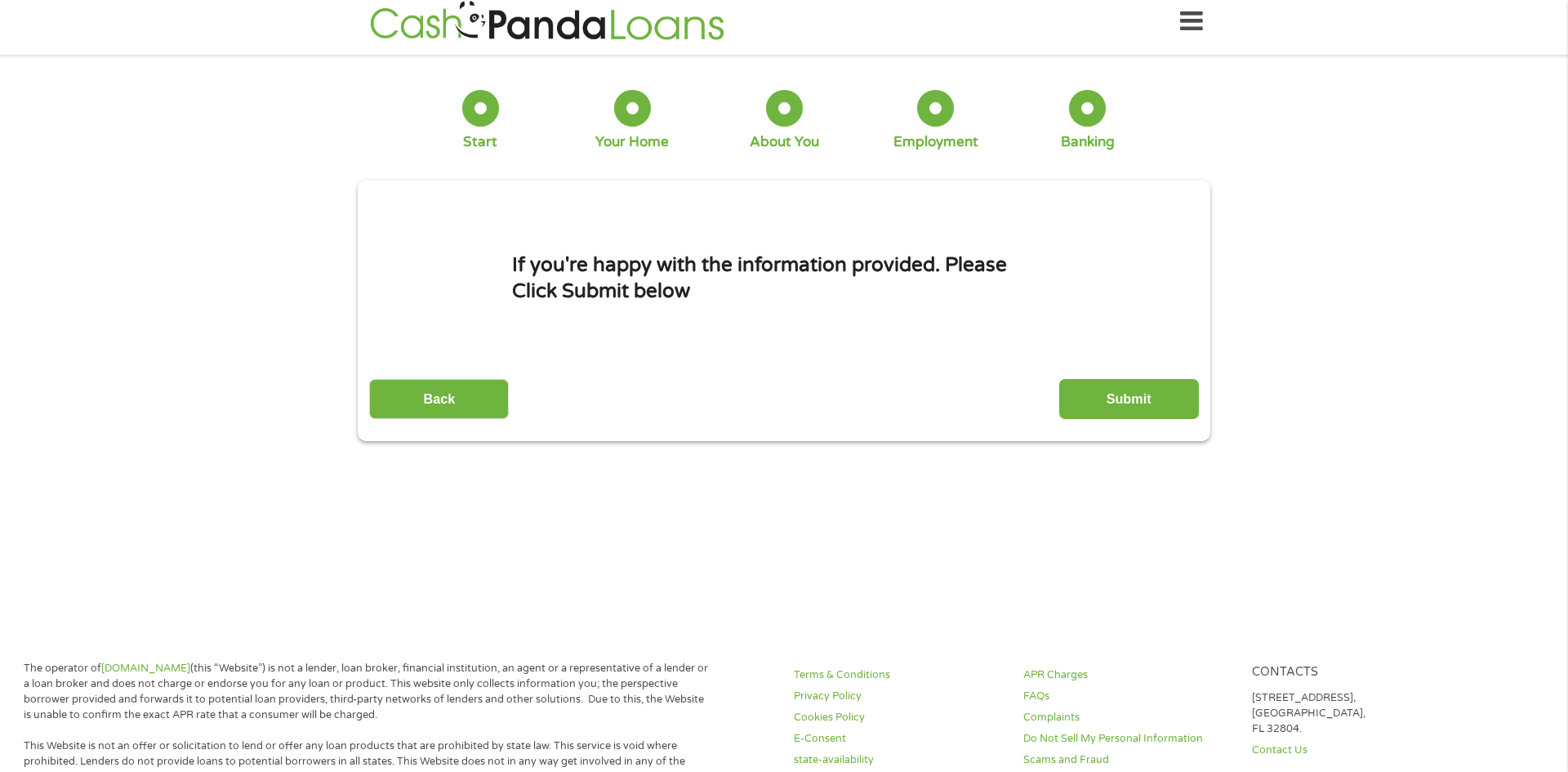
scroll to position [0, 0]
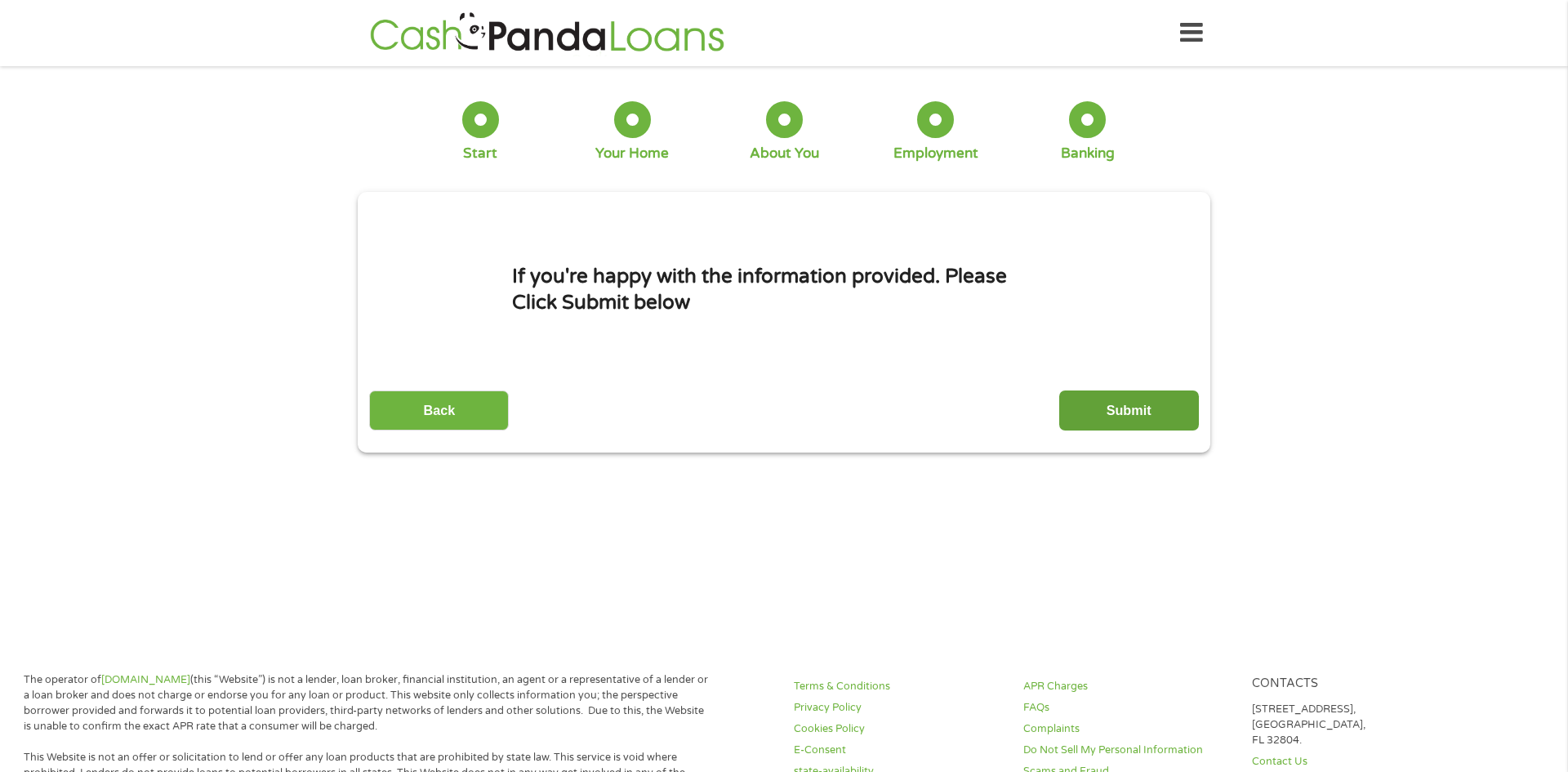
click at [1133, 412] on input "Submit" at bounding box center [1129, 410] width 140 height 40
